Goal: Task Accomplishment & Management: Use online tool/utility

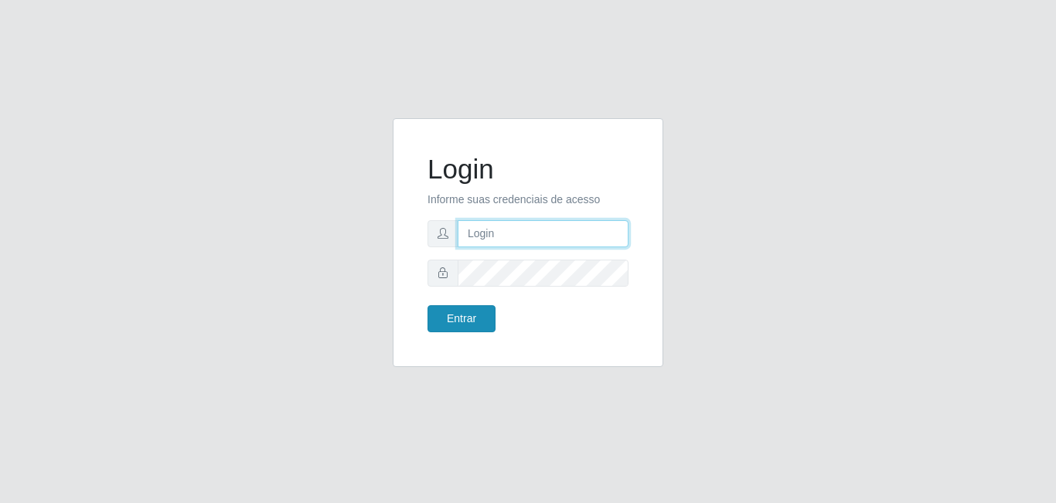
type input "[EMAIL_ADDRESS][DOMAIN_NAME]"
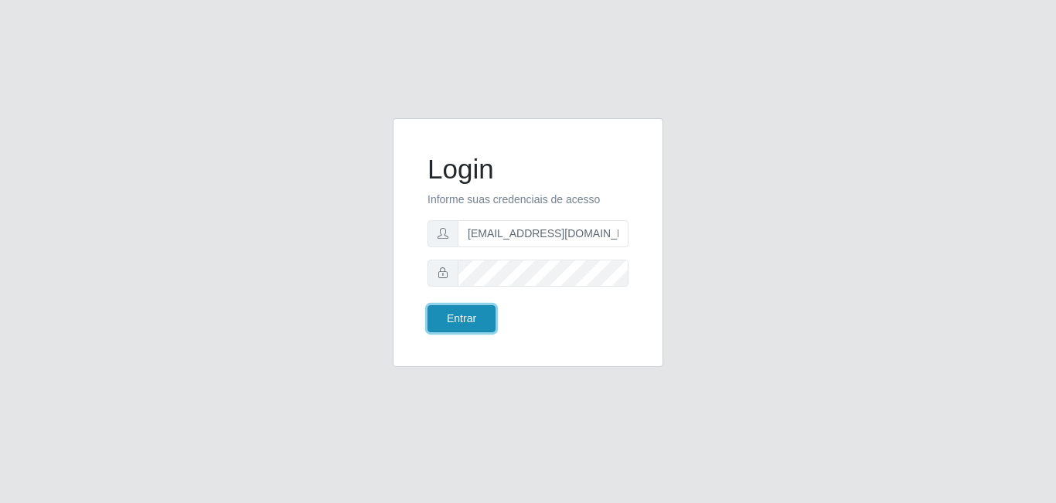
click at [467, 329] on button "Entrar" at bounding box center [461, 318] width 68 height 27
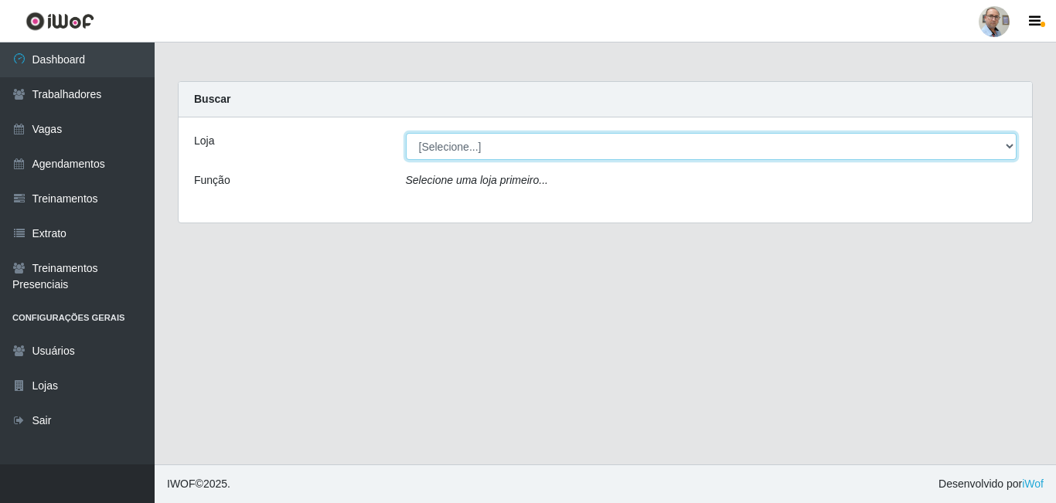
click at [565, 152] on select "[Selecione...] Mar Vermelho - Loja 04" at bounding box center [711, 146] width 611 height 27
select select "251"
click at [406, 133] on select "[Selecione...] Mar Vermelho - Loja 04" at bounding box center [711, 146] width 611 height 27
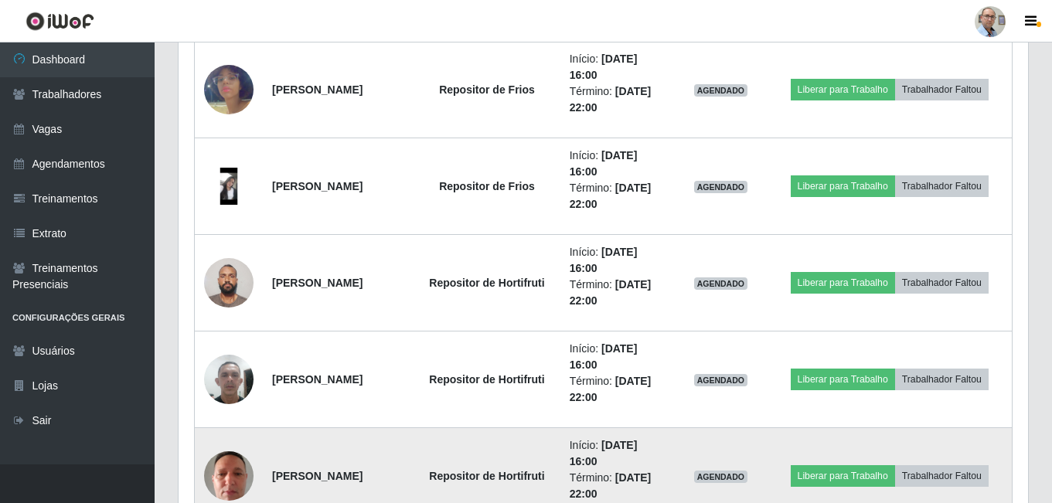
scroll to position [1968, 0]
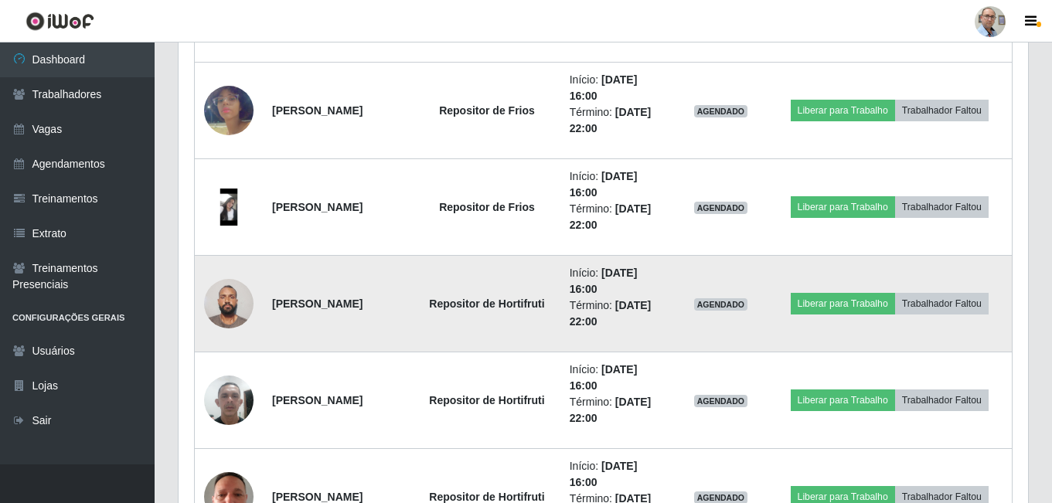
click at [237, 308] on img at bounding box center [228, 304] width 49 height 66
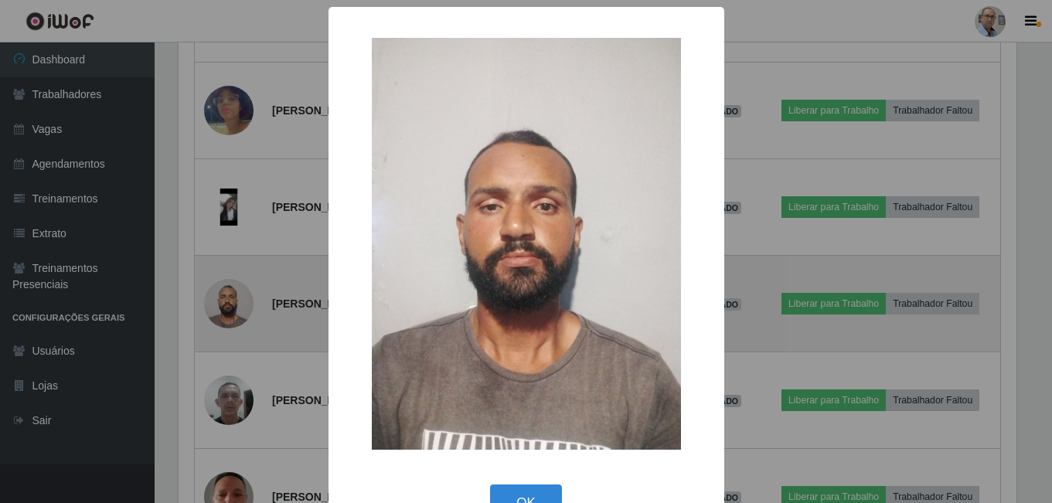
scroll to position [321, 842]
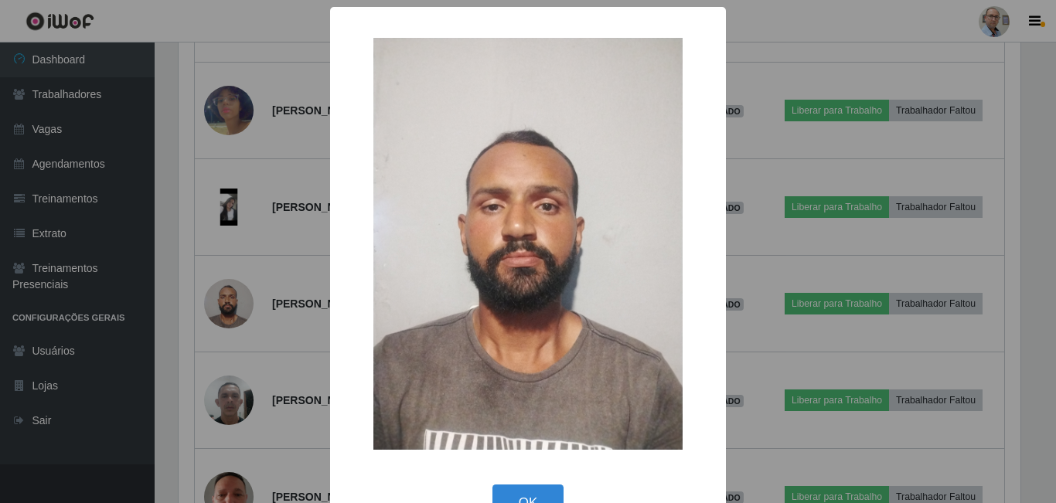
click at [873, 403] on div "× OK Cancel" at bounding box center [528, 251] width 1056 height 503
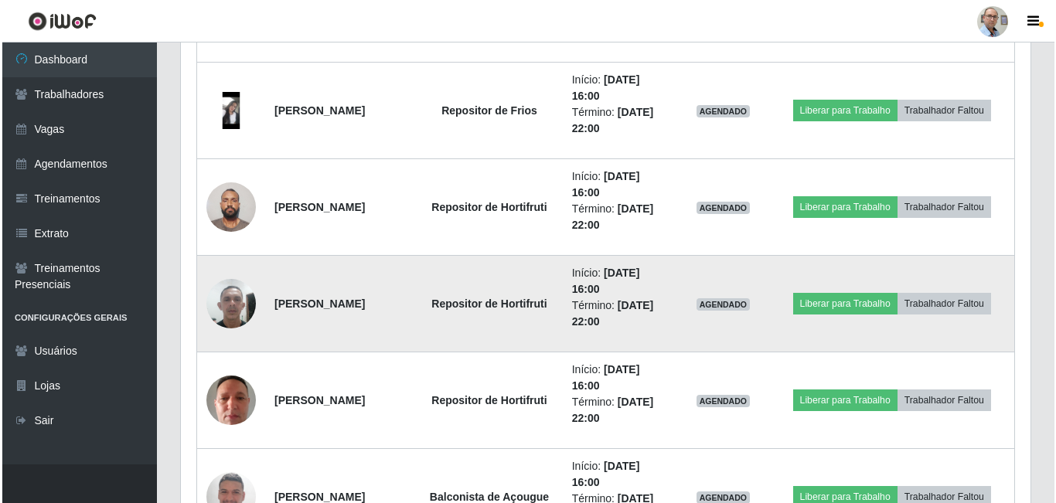
scroll to position [1957, 0]
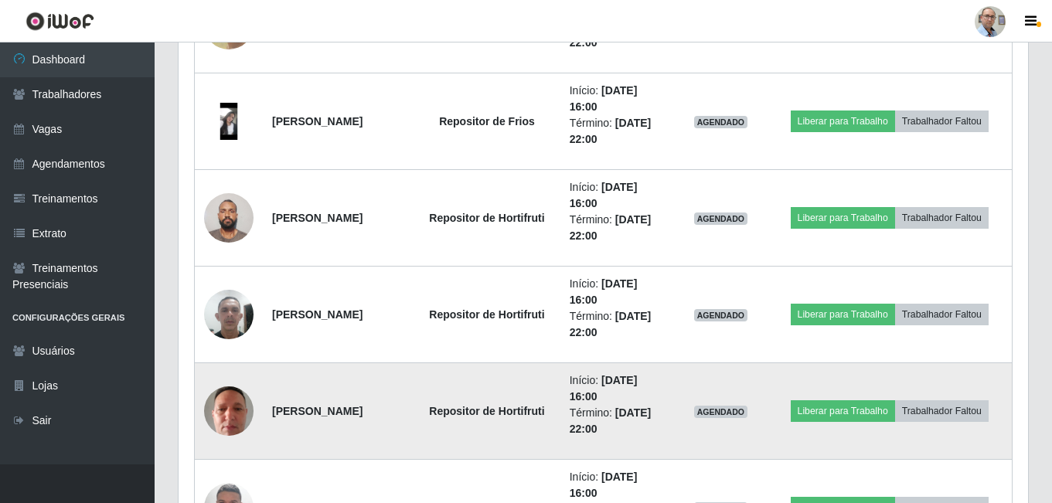
click at [231, 412] on img at bounding box center [228, 411] width 49 height 66
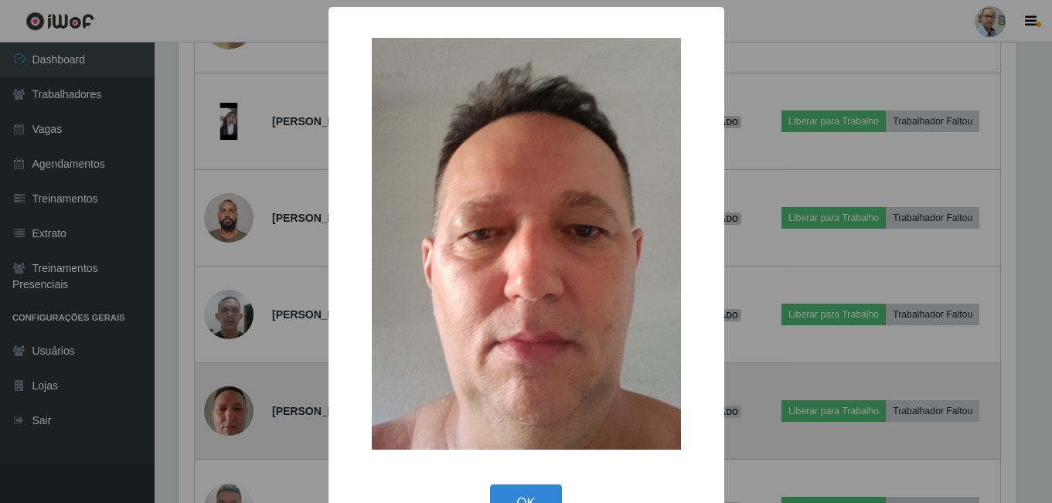
scroll to position [321, 842]
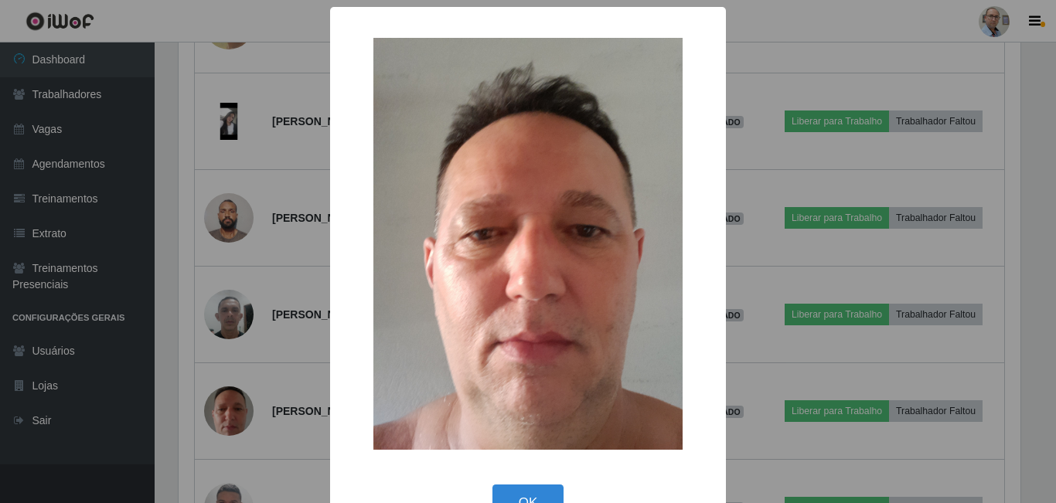
click at [879, 265] on div "× OK Cancel" at bounding box center [528, 251] width 1056 height 503
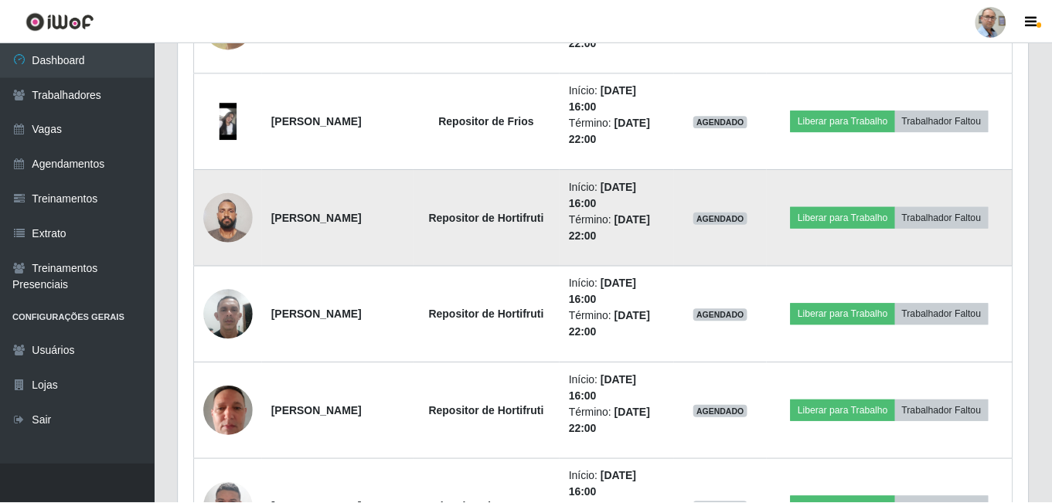
scroll to position [321, 849]
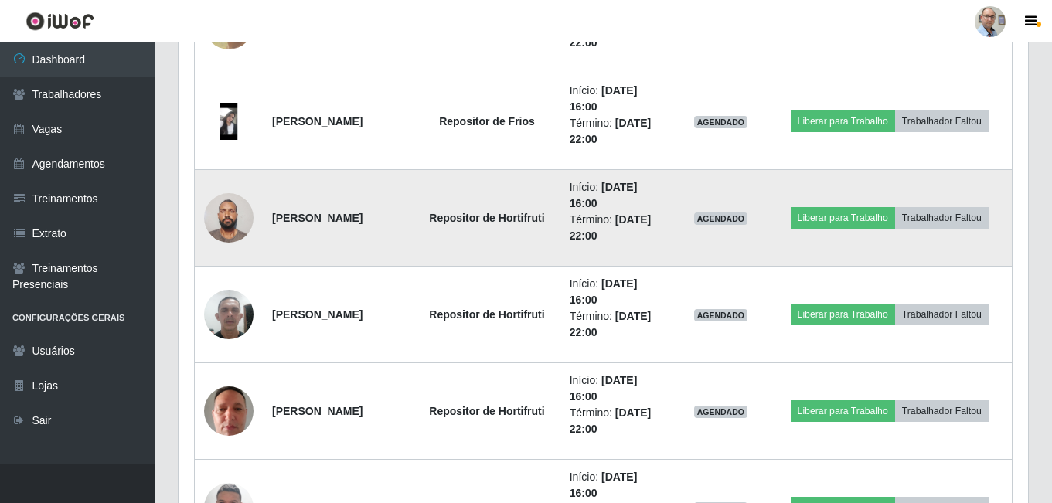
click at [230, 226] on img at bounding box center [228, 218] width 49 height 66
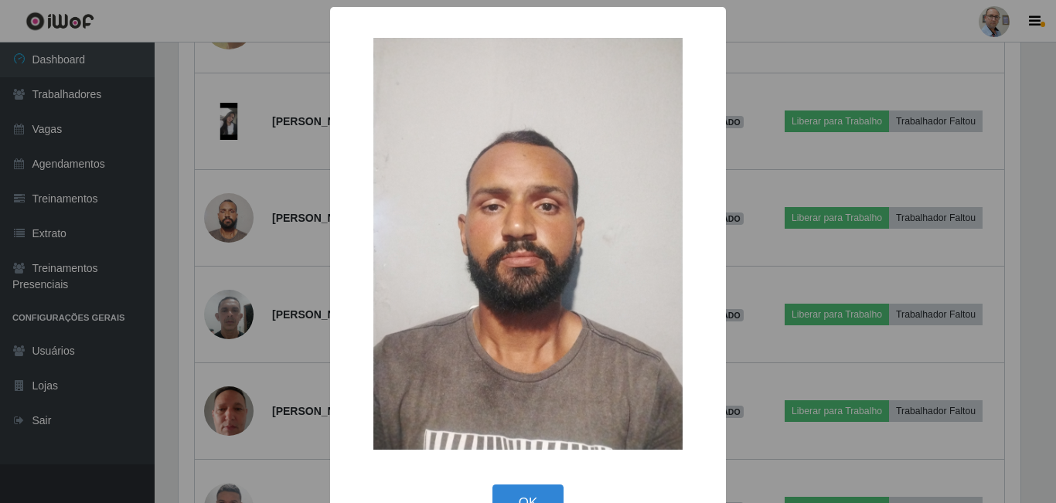
click at [798, 177] on div "× OK Cancel" at bounding box center [528, 251] width 1056 height 503
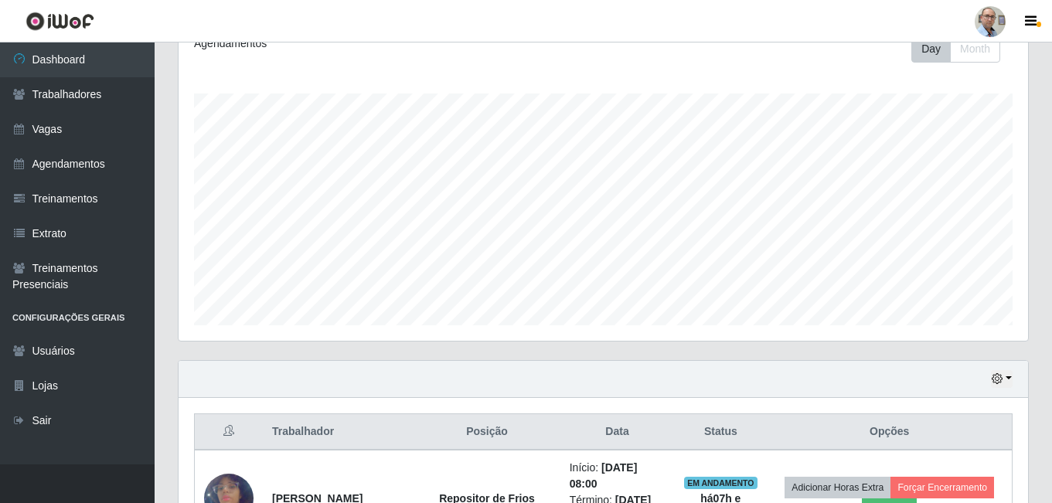
scroll to position [0, 0]
